Goal: Task Accomplishment & Management: Use online tool/utility

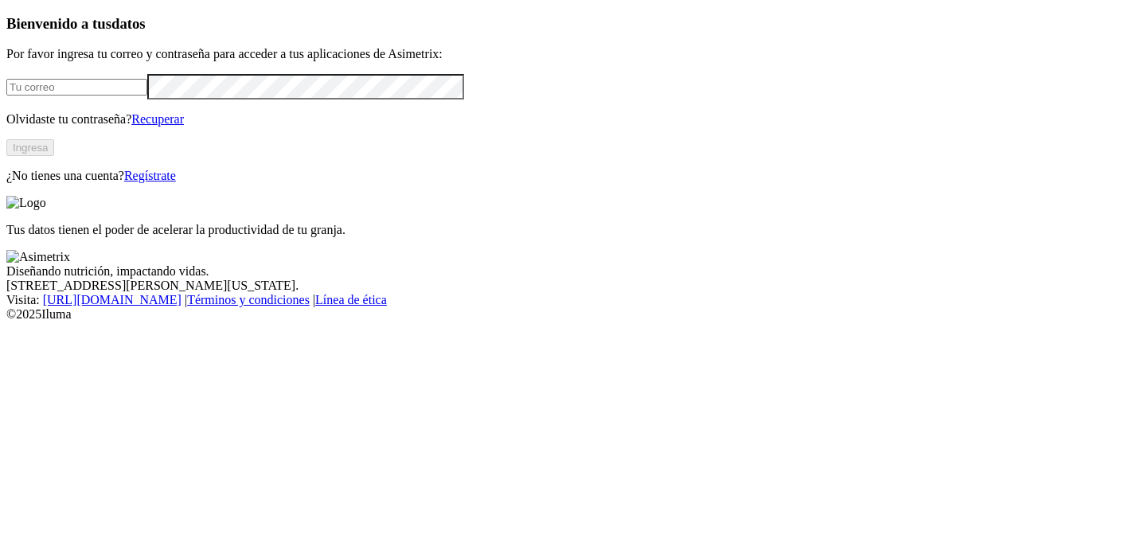
click at [147, 96] on input "email" at bounding box center [76, 87] width 141 height 17
type input "[PERSON_NAME][EMAIL_ADDRESS][PERSON_NAME][DOMAIN_NAME]"
click at [54, 156] on button "Ingresa" at bounding box center [30, 147] width 48 height 17
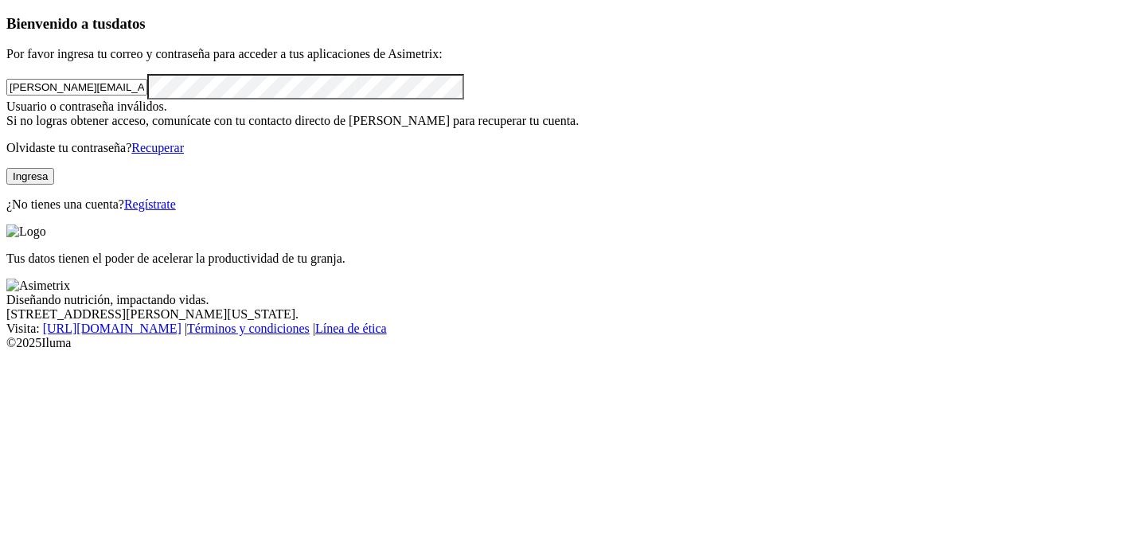
click at [168, 99] on form "[PERSON_NAME][EMAIL_ADDRESS][PERSON_NAME][DOMAIN_NAME]" at bounding box center [565, 86] width 1119 height 25
click at [6, 206] on div "Bienvenido a tus datos Por favor ingresa tu correo y contraseña para acceder a …" at bounding box center [565, 113] width 1119 height 197
click at [54, 185] on button "Ingresa" at bounding box center [30, 176] width 48 height 17
